Goal: Information Seeking & Learning: Learn about a topic

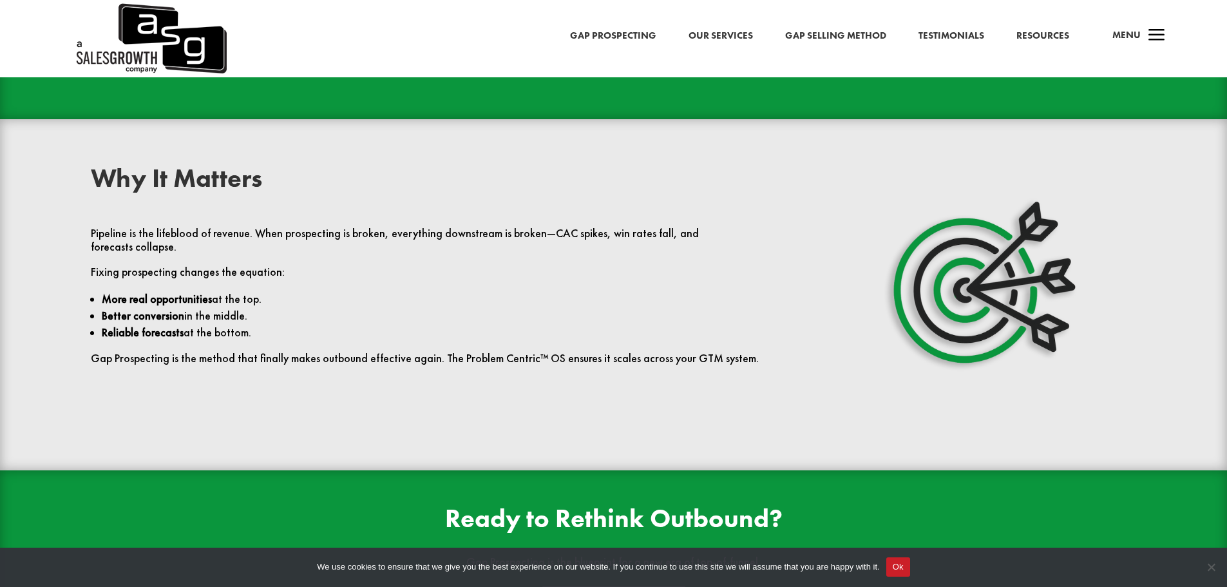
scroll to position [3013, 0]
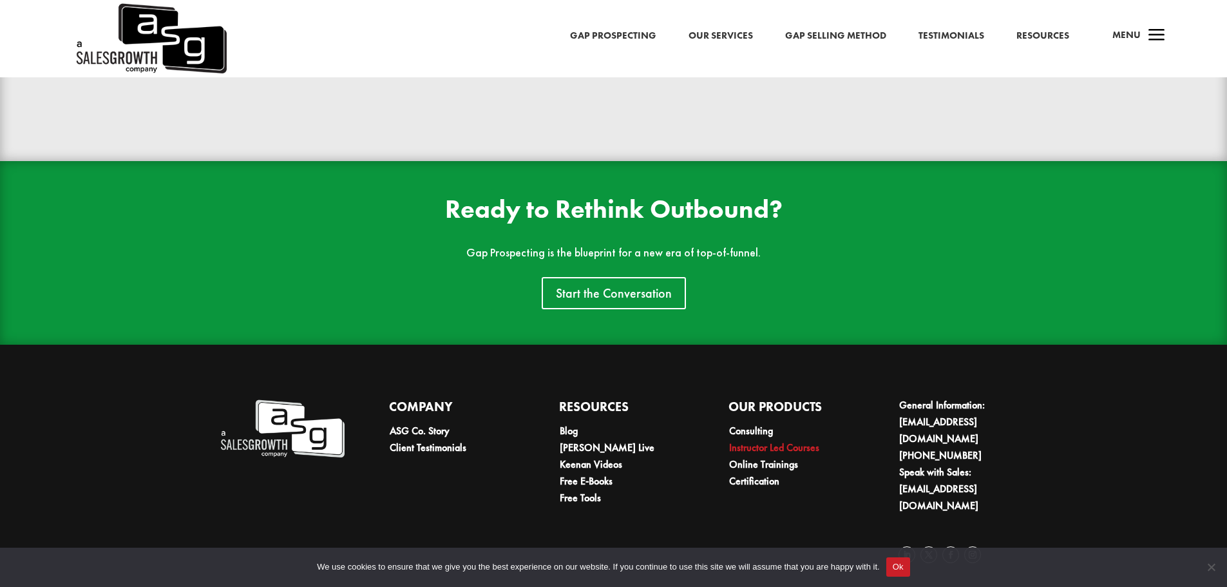
click at [801, 440] on link "Instructor Led Courses" at bounding box center [774, 447] width 90 height 14
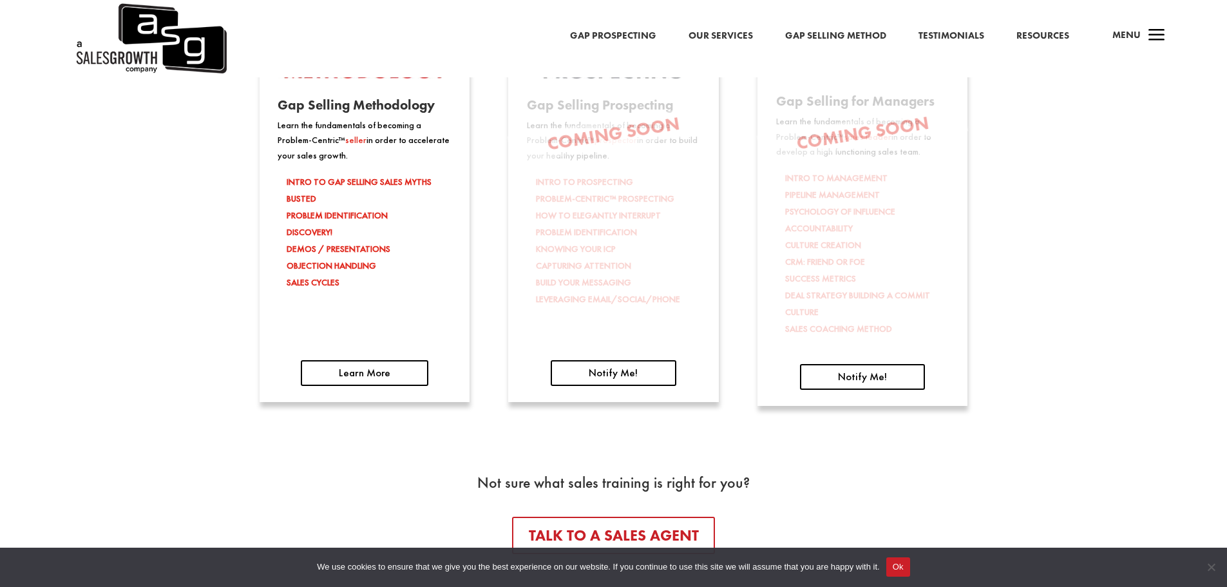
scroll to position [2576, 0]
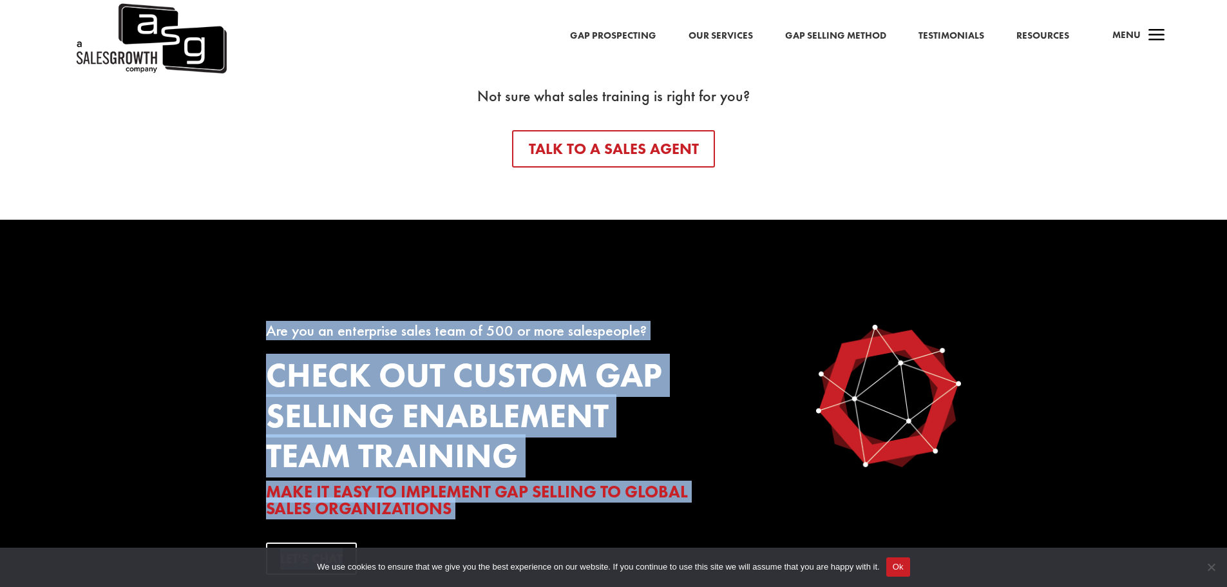
drag, startPoint x: 261, startPoint y: 342, endPoint x: 877, endPoint y: 394, distance: 617.8
click at [877, 394] on div "Are you an enterprise sales team of 500 or more salespeople? Check out custom G…" at bounding box center [613, 449] width 1227 height 458
click at [674, 391] on h3 "Check out custom Gap Selling enablement team training" at bounding box center [522, 418] width 512 height 127
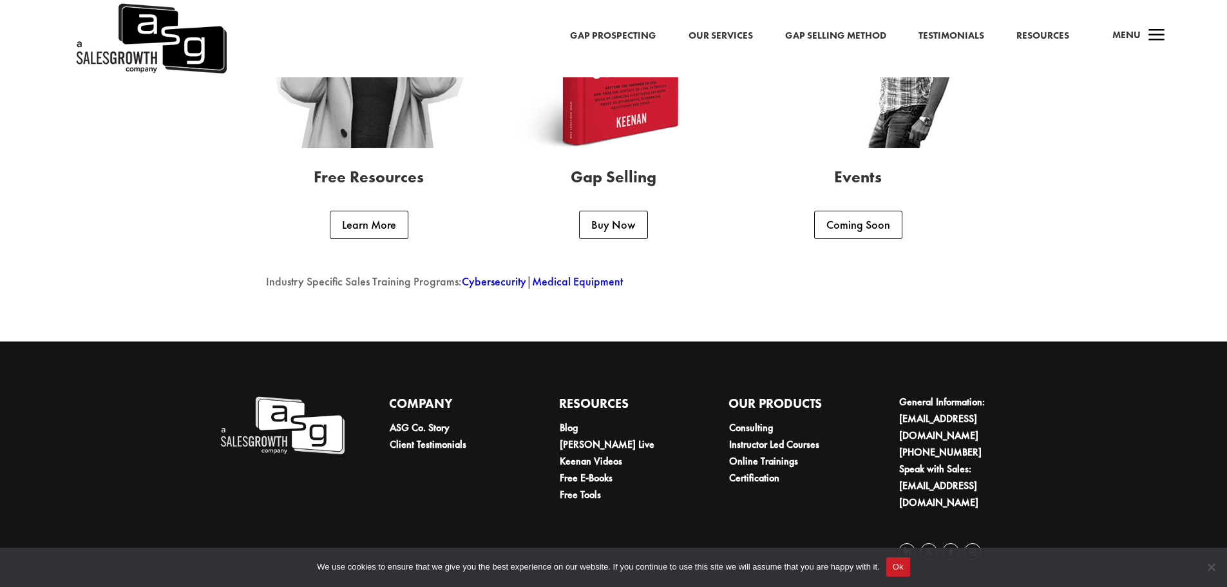
scroll to position [3433, 0]
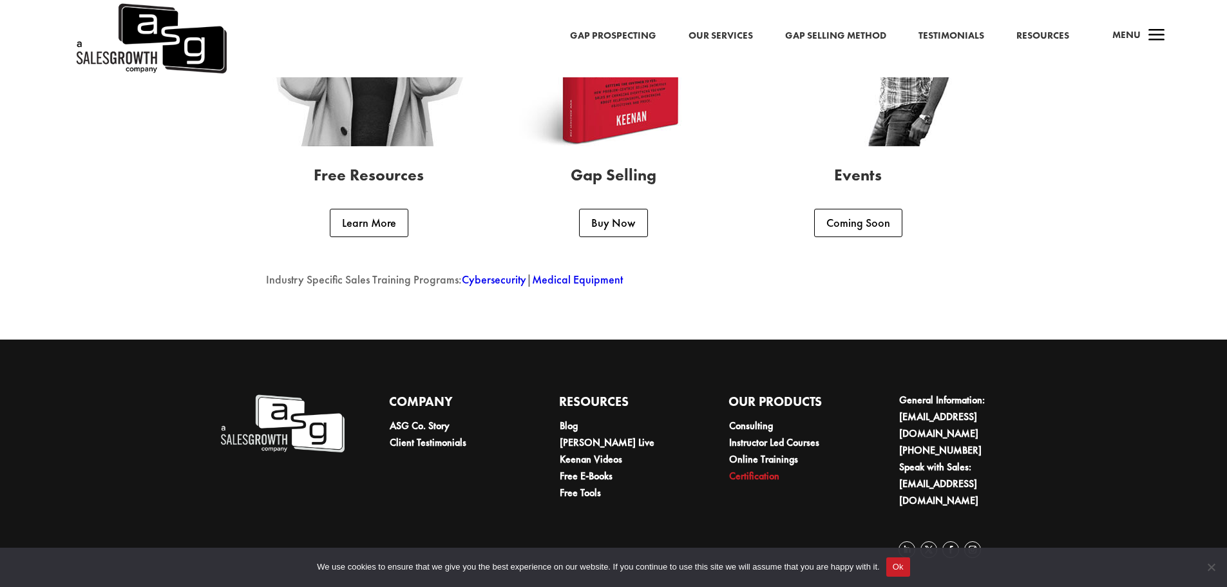
click at [757, 477] on link "Certification" at bounding box center [754, 476] width 50 height 14
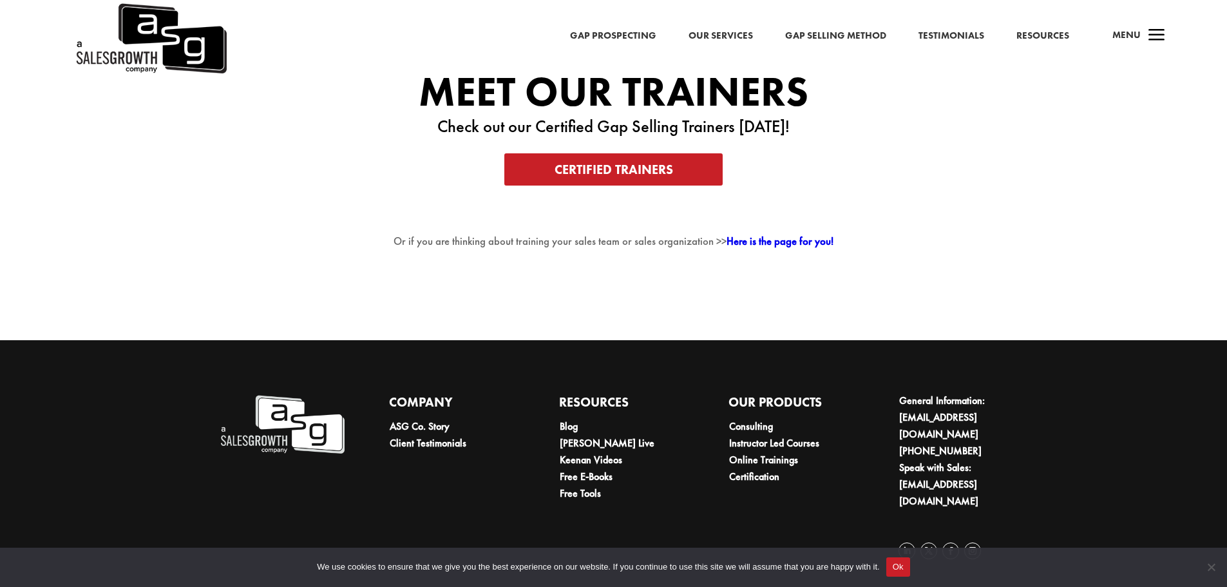
scroll to position [2616, 0]
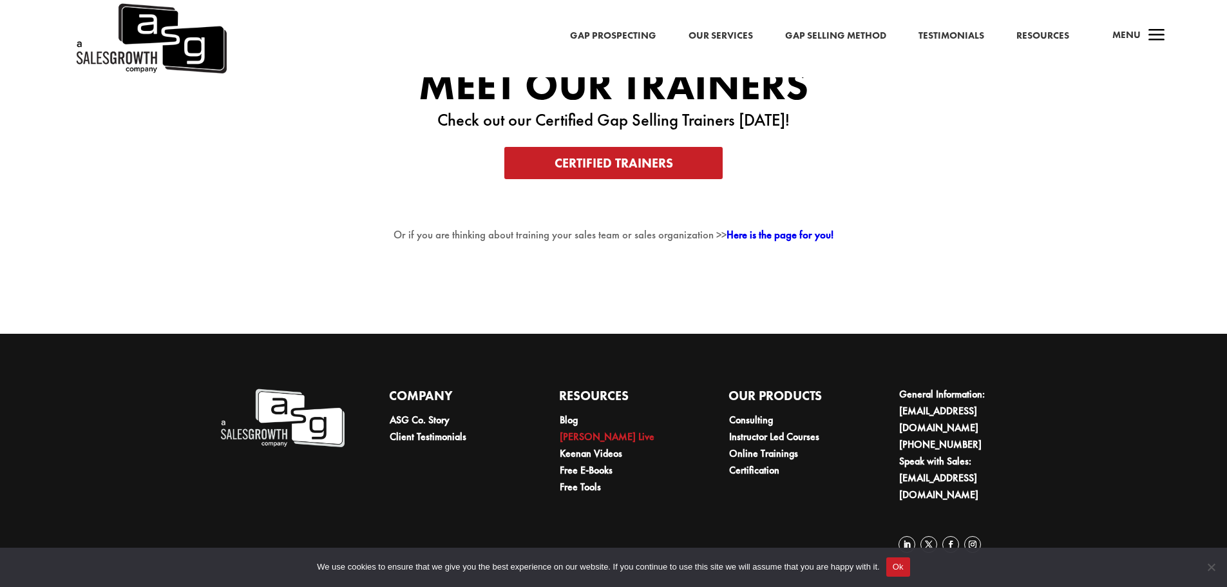
click at [589, 443] on link "[PERSON_NAME] Live" at bounding box center [607, 436] width 95 height 14
click at [715, 34] on link "Our Services" at bounding box center [720, 36] width 64 height 17
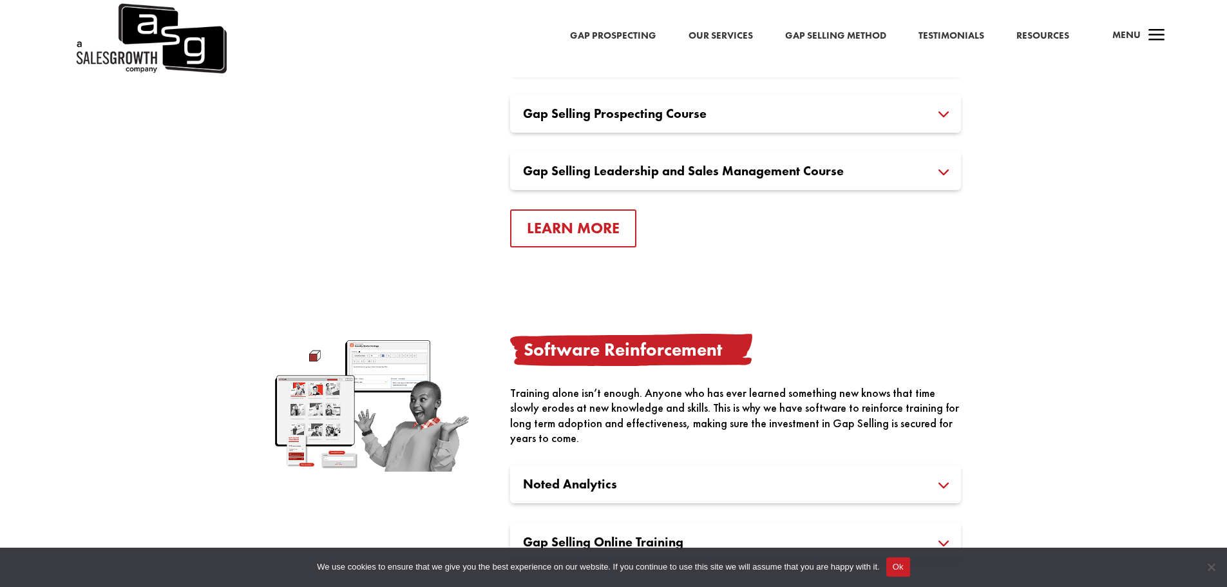
scroll to position [1159, 0]
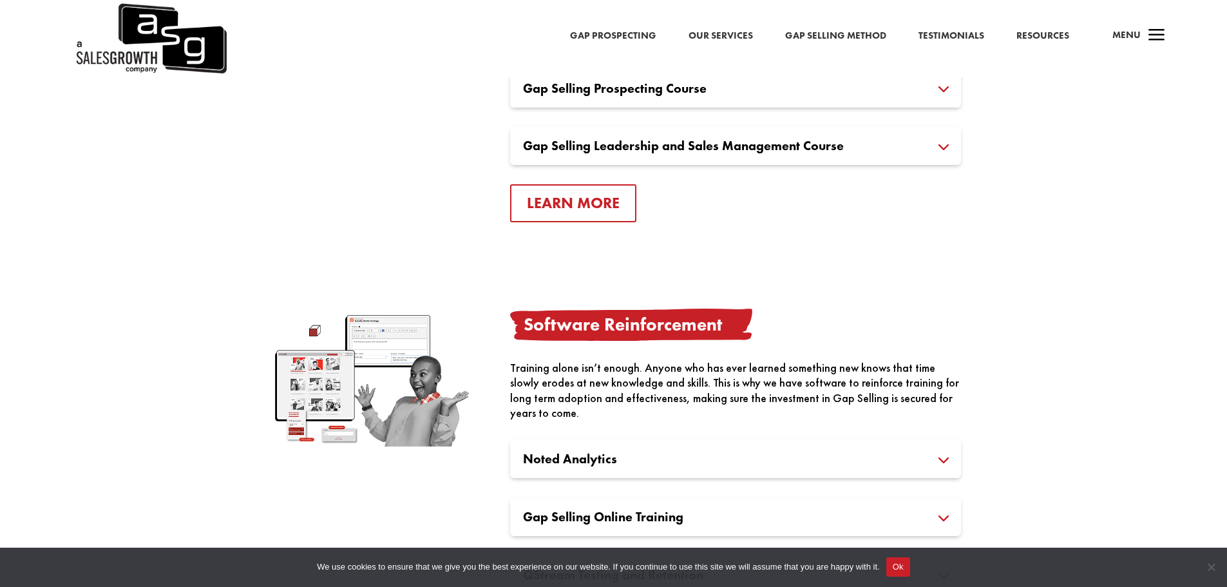
click at [657, 91] on h3 "Gap Selling Prospecting Course" at bounding box center [735, 88] width 425 height 13
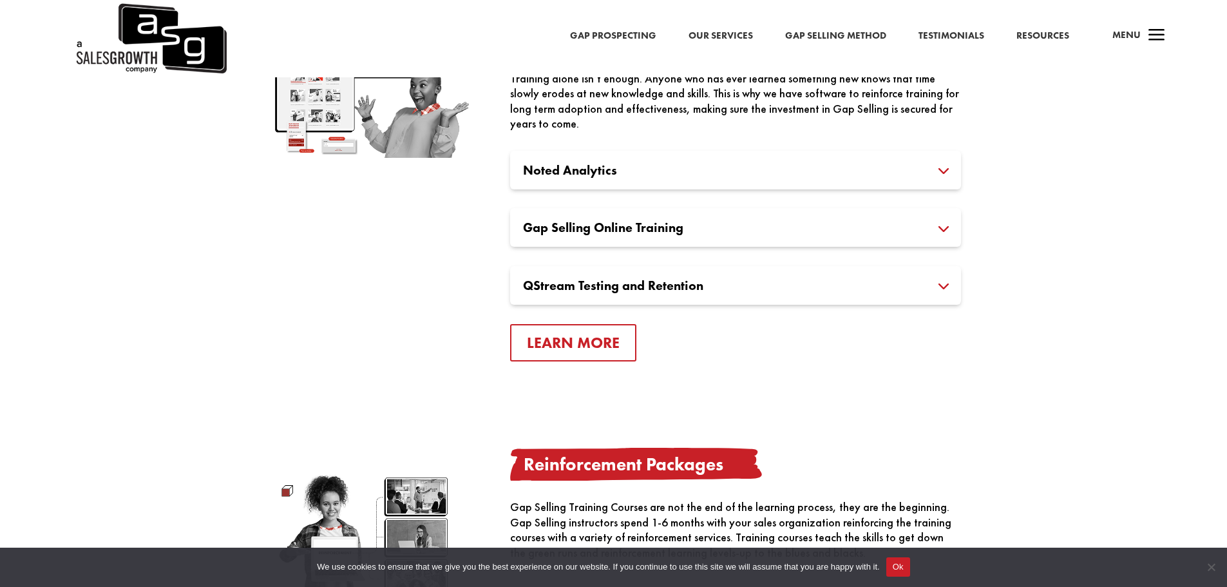
scroll to position [1545, 0]
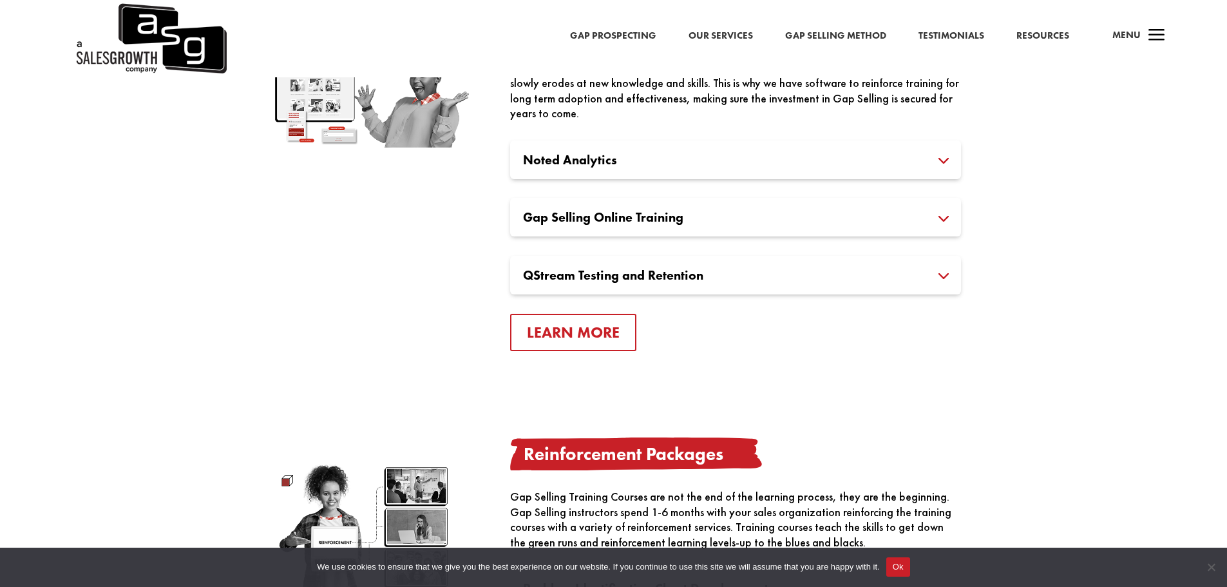
click at [686, 166] on div "Noted Analytics Structured in the Gap Selling Methodology, Noted Analytics Soft…" at bounding box center [735, 159] width 451 height 39
click at [625, 160] on h3 "Noted Analytics" at bounding box center [735, 159] width 425 height 13
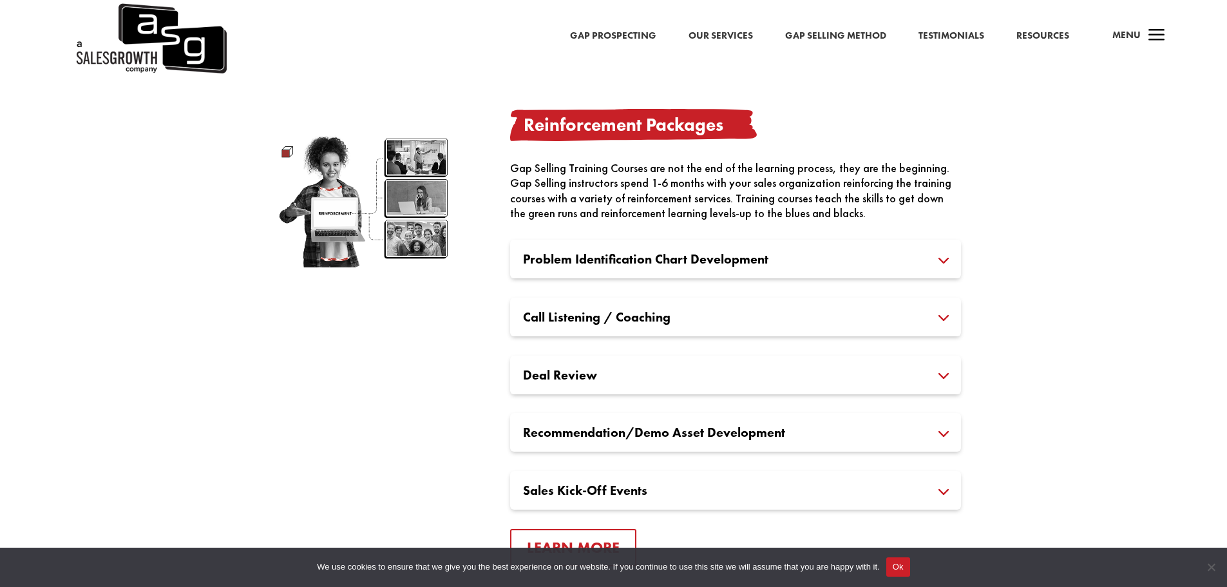
scroll to position [2060, 0]
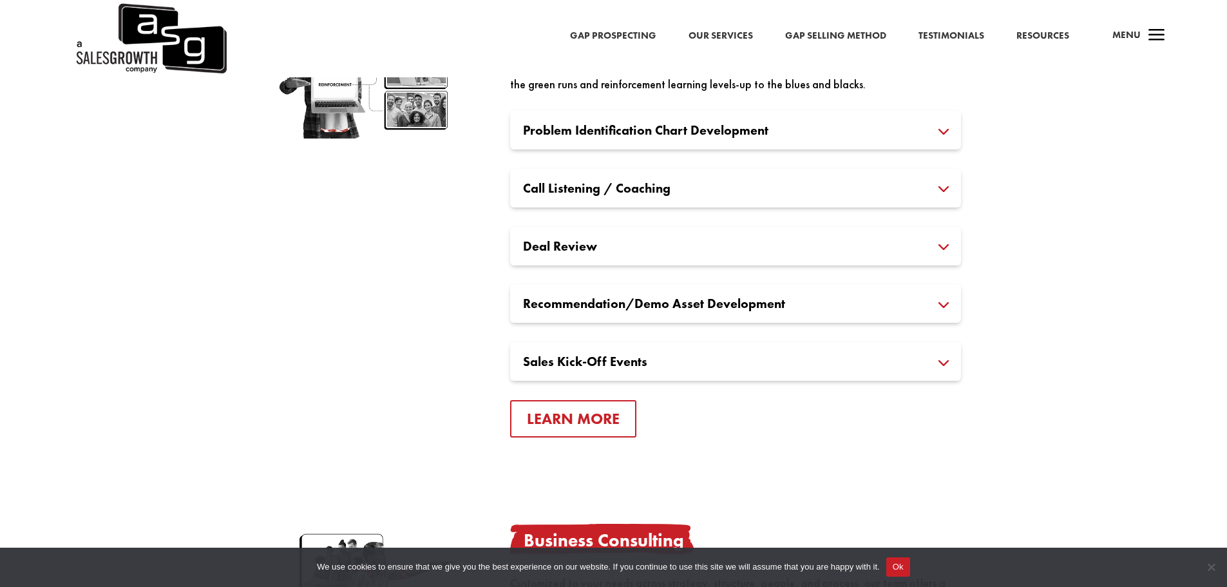
click at [637, 124] on h3 "Problem Identification Chart Development" at bounding box center [735, 130] width 425 height 13
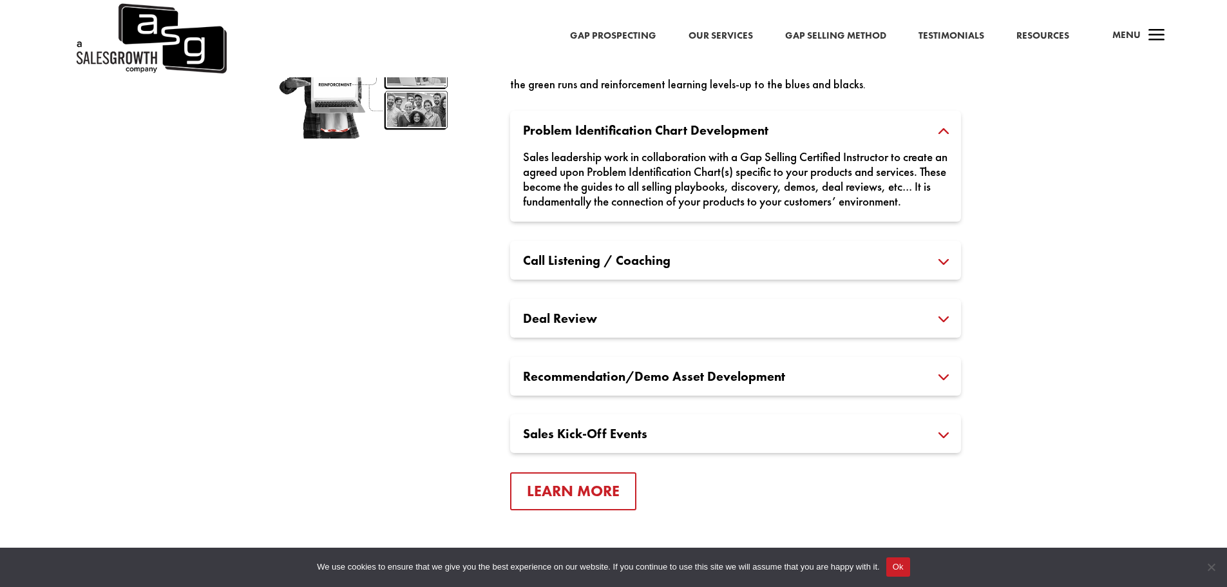
click at [801, 126] on h3 "Problem Identification Chart Development" at bounding box center [735, 130] width 425 height 13
click at [708, 263] on div "Call Listening / Coaching Gap Selling Certified Instructors will listen, notate…" at bounding box center [735, 260] width 451 height 39
click at [707, 267] on h3 "Call Listening / Coaching" at bounding box center [735, 260] width 425 height 13
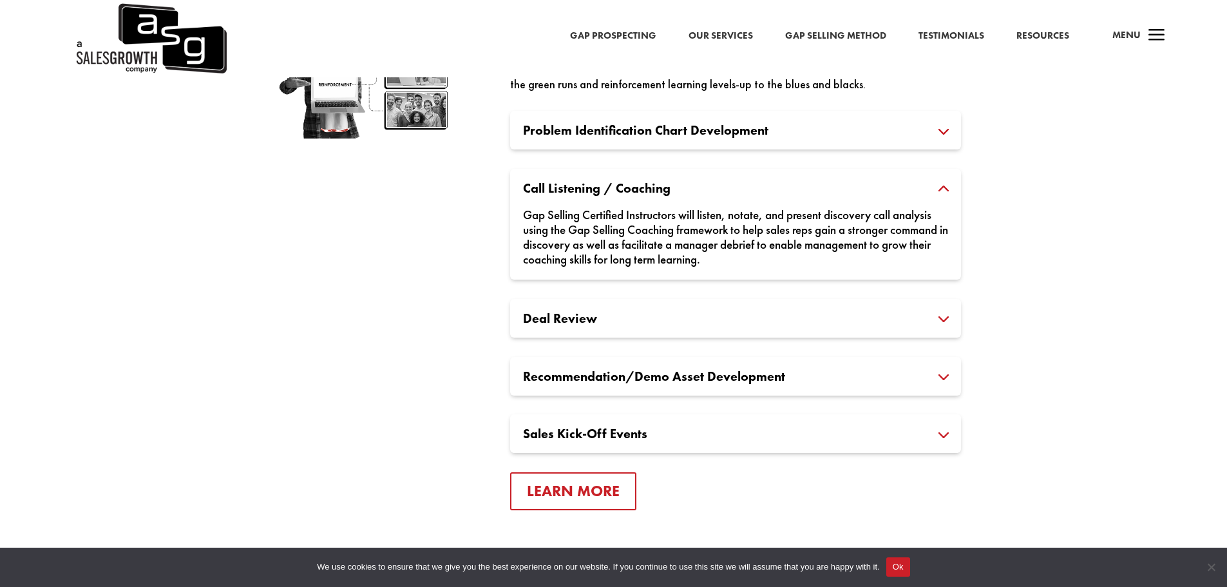
click at [713, 305] on div "Deal Review Gap Selling Certified Instructors will analyze, evaluate, and score…" at bounding box center [735, 318] width 451 height 39
click at [860, 312] on h3 "Deal Review" at bounding box center [735, 318] width 425 height 13
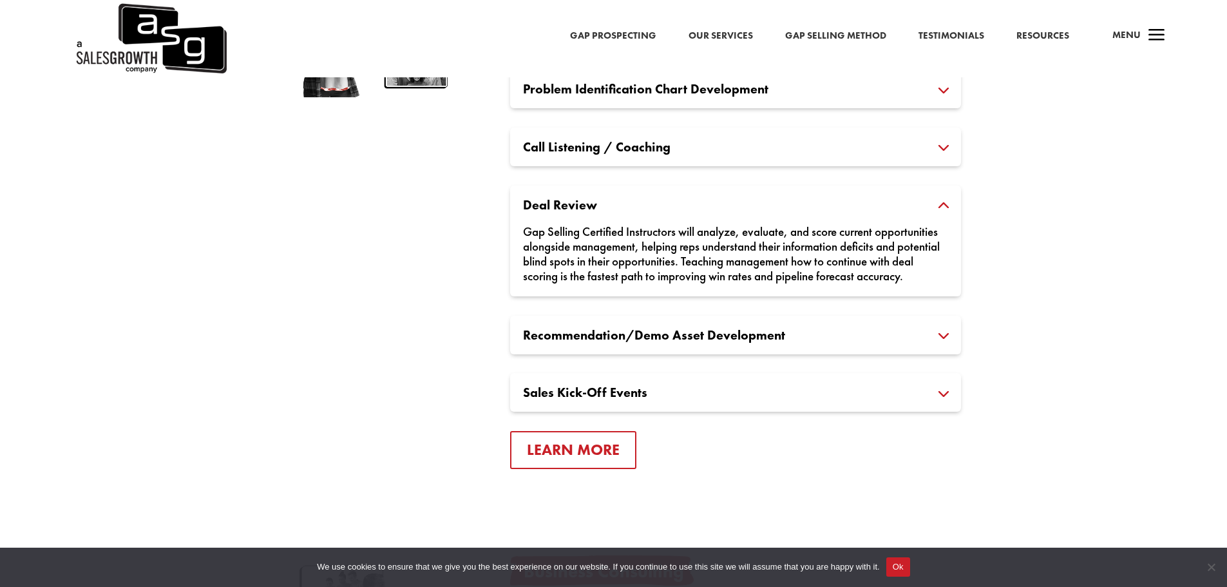
scroll to position [2125, 0]
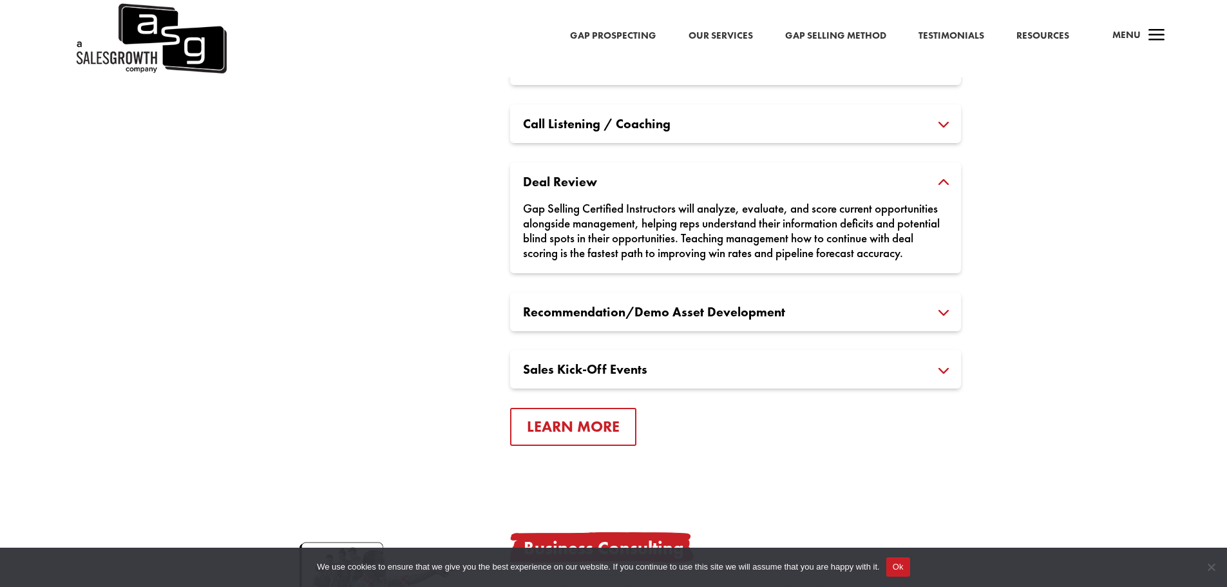
click at [860, 312] on div "Recommendation/Demo Asset Development Gap Selling Certified Instructors will wo…" at bounding box center [735, 311] width 451 height 39
click at [877, 318] on h3 "Recommendation/Demo Asset Development" at bounding box center [735, 311] width 425 height 13
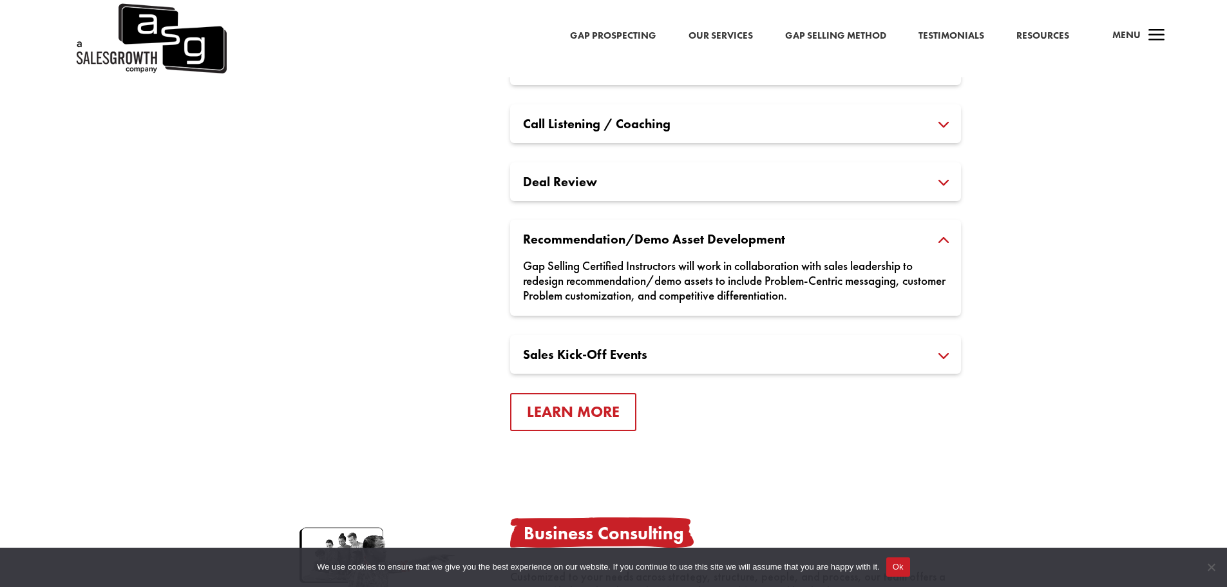
click at [943, 353] on h3 "Sales Kick-Off Events" at bounding box center [735, 354] width 425 height 13
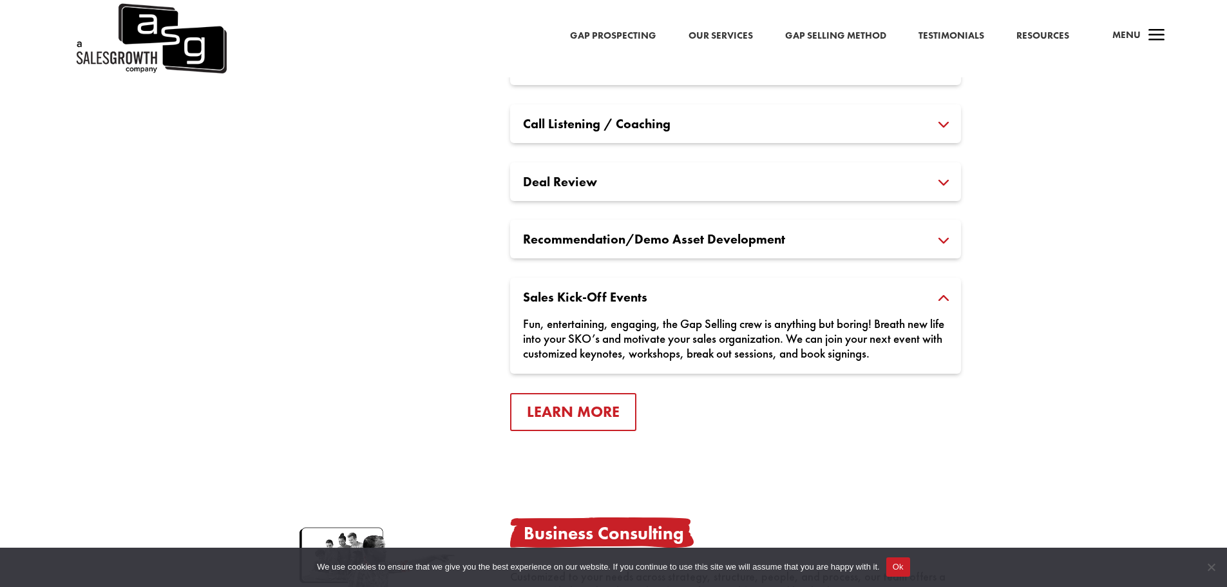
click at [938, 293] on h3 "Sales Kick-Off Events" at bounding box center [735, 296] width 425 height 13
click at [942, 302] on h3 "Sales Kick-Off Events" at bounding box center [735, 296] width 425 height 13
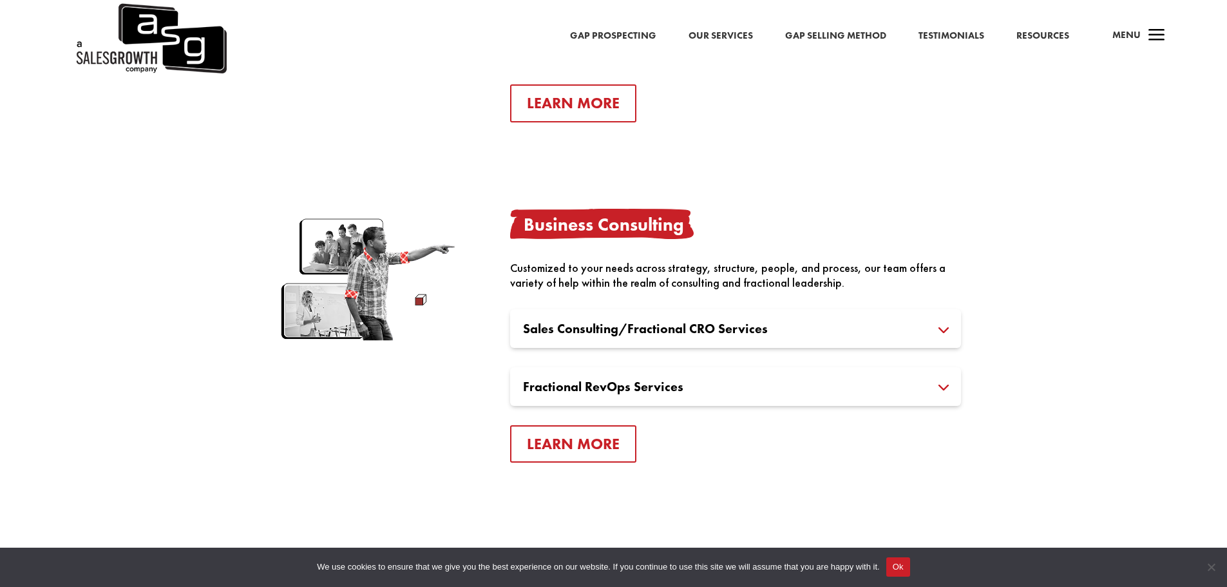
scroll to position [2447, 0]
